Goal: Information Seeking & Learning: Learn about a topic

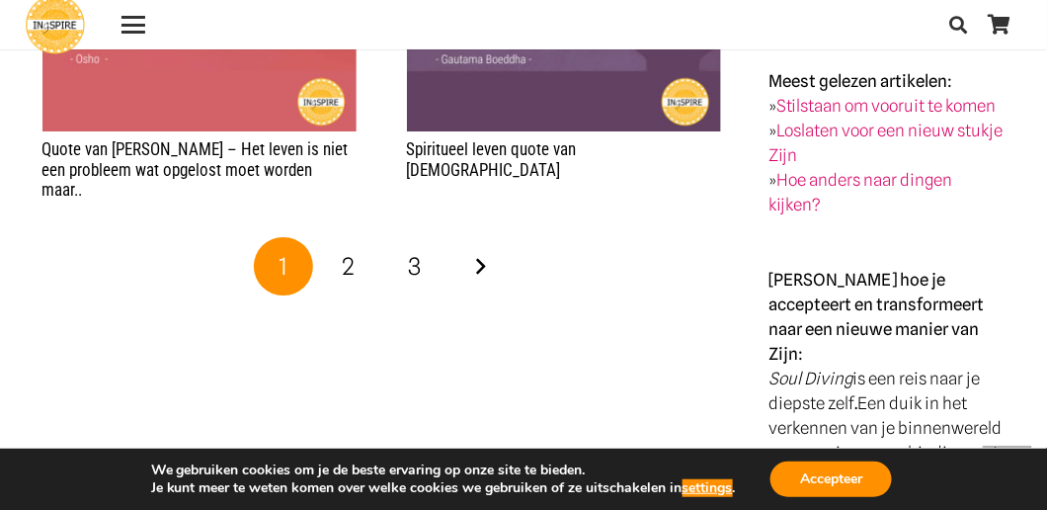
scroll to position [3556, 0]
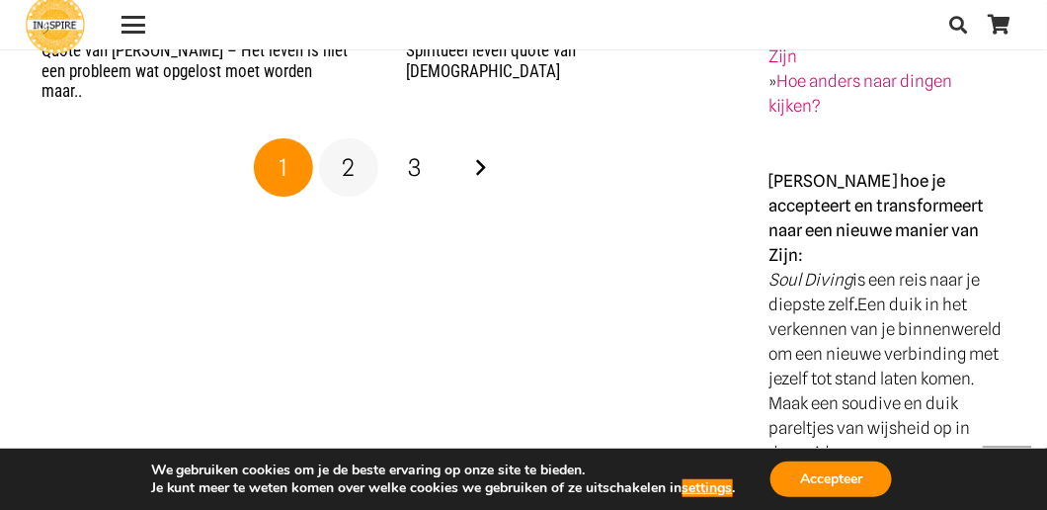
click at [358, 138] on link "2" at bounding box center [348, 167] width 59 height 59
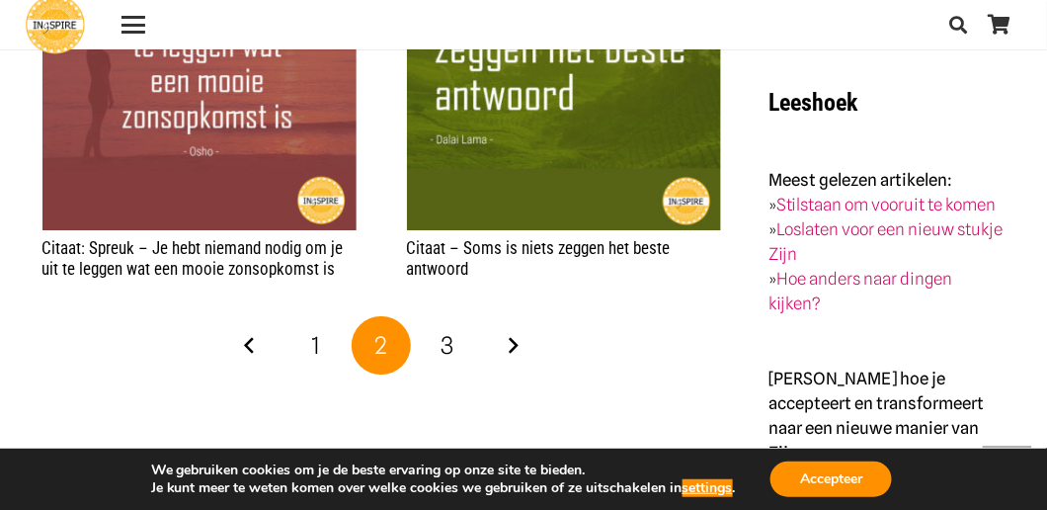
scroll to position [3556, 0]
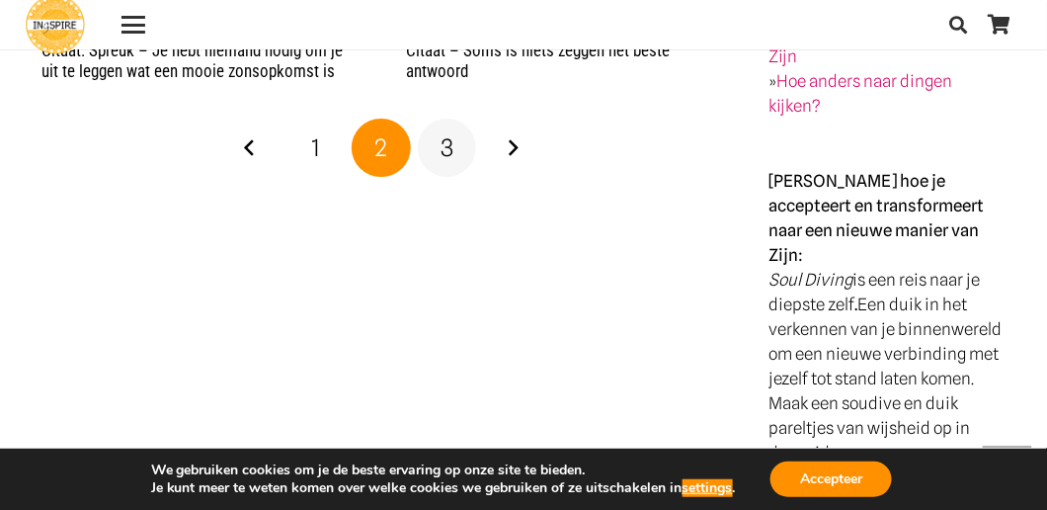
click at [458, 127] on link "3" at bounding box center [447, 148] width 59 height 59
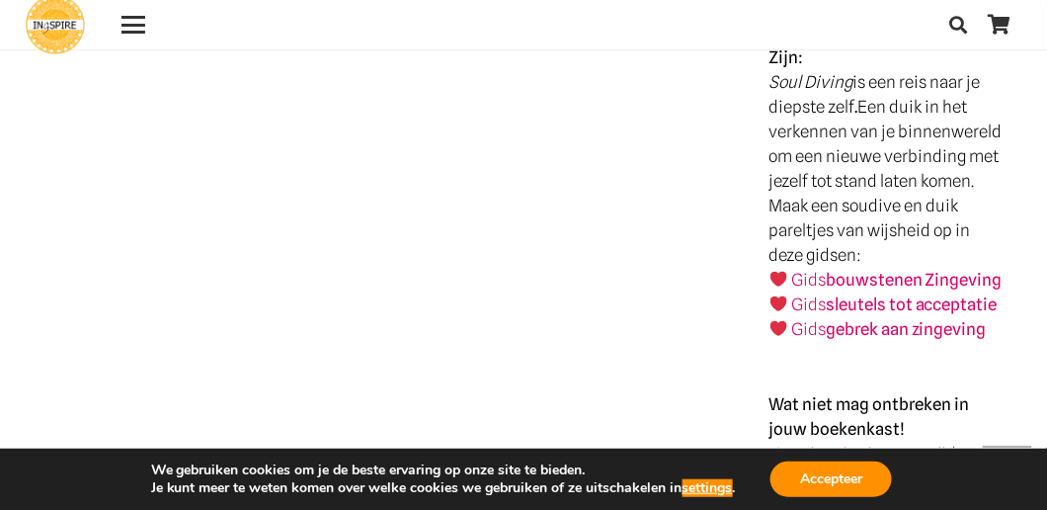
scroll to position [3852, 0]
